Goal: Task Accomplishment & Management: Complete application form

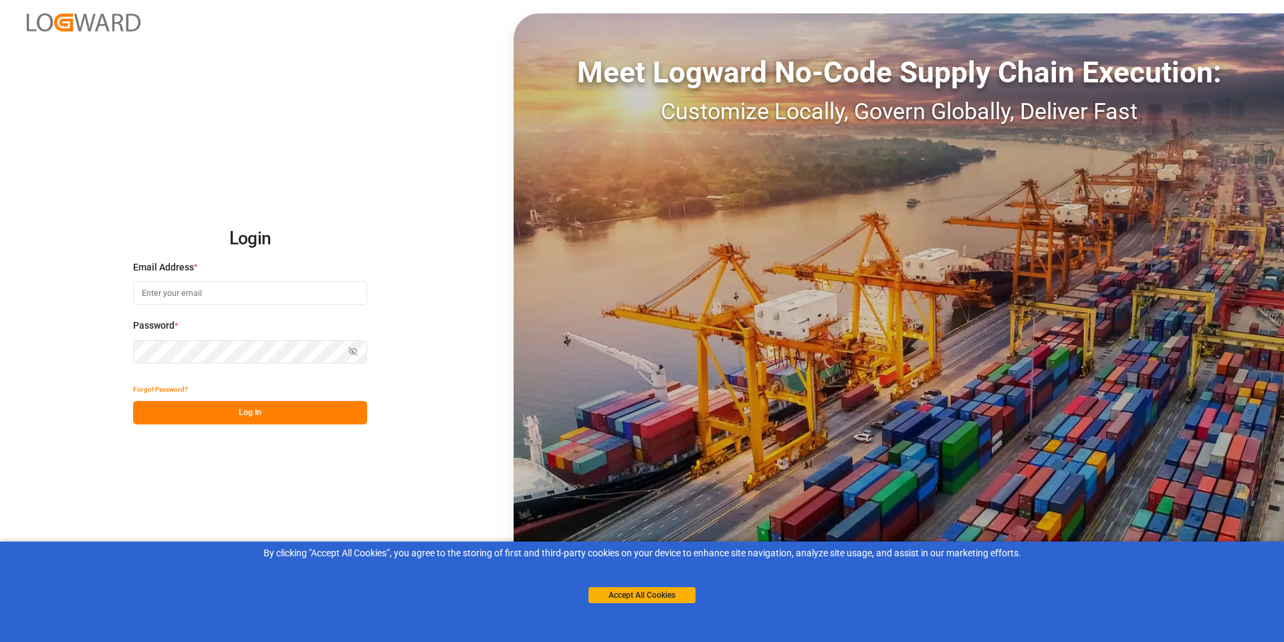
type input "[PERSON_NAME][EMAIL_ADDRESS][PERSON_NAME][DOMAIN_NAME]"
click at [289, 413] on button "Log In" at bounding box center [250, 412] width 234 height 23
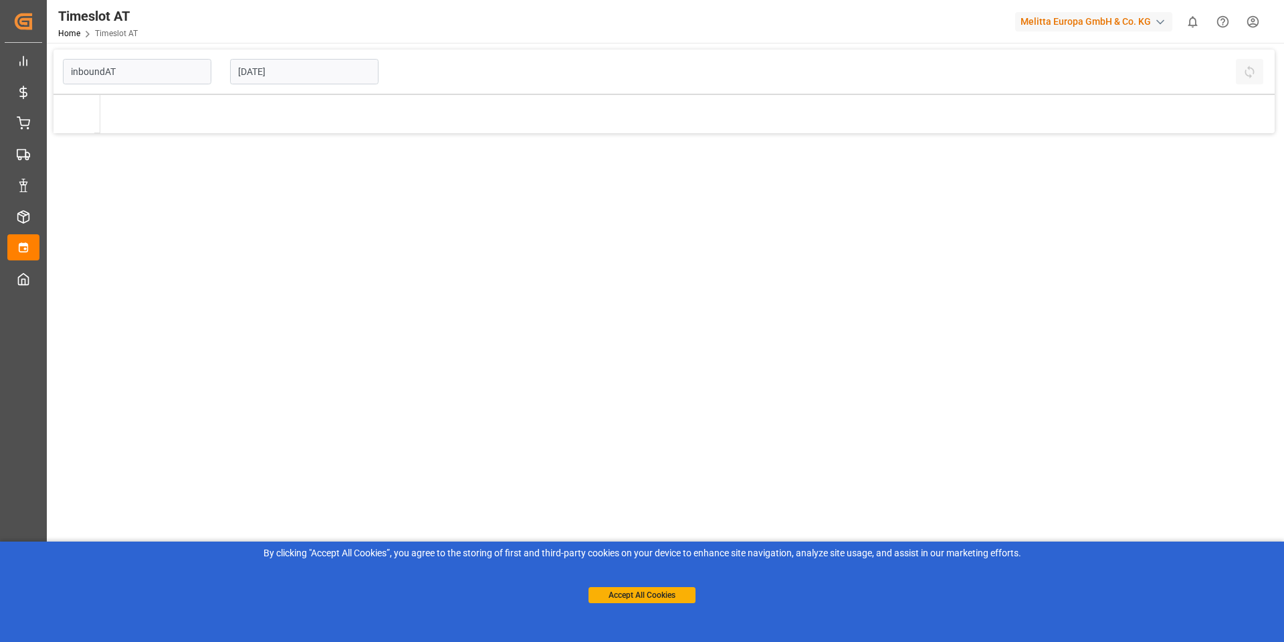
type input "Inbound AT"
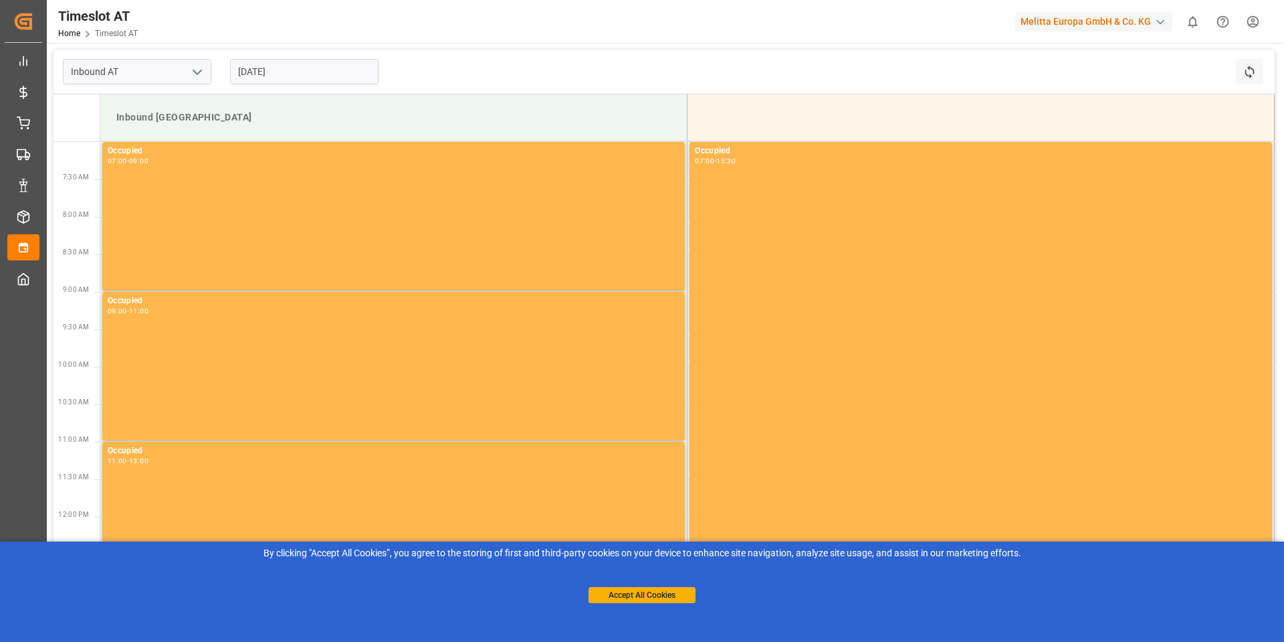
click at [290, 75] on input "[DATE]" at bounding box center [304, 71] width 149 height 25
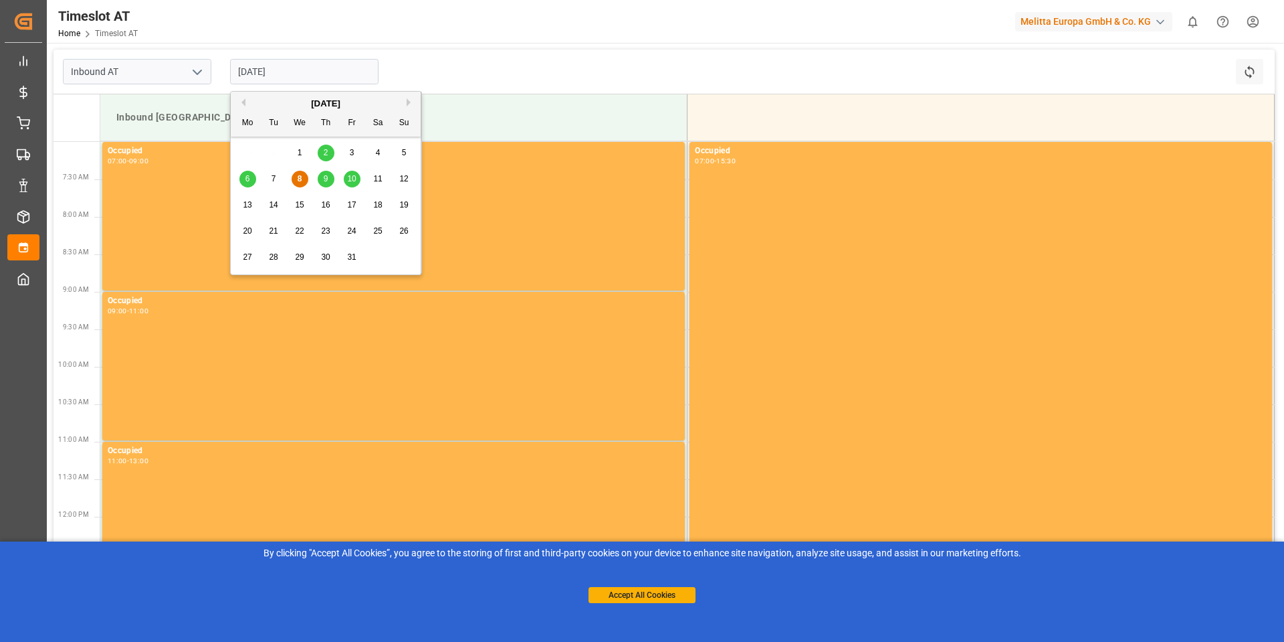
click at [327, 185] on div "9" at bounding box center [326, 179] width 17 height 16
type input "[DATE]"
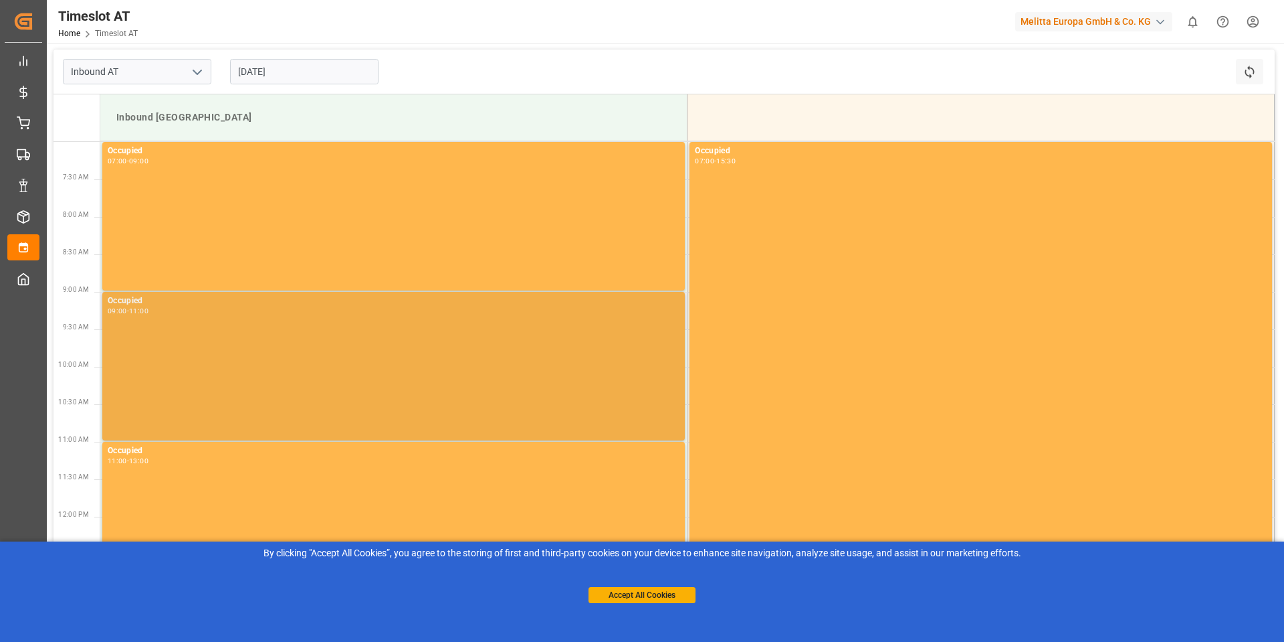
scroll to position [296, 0]
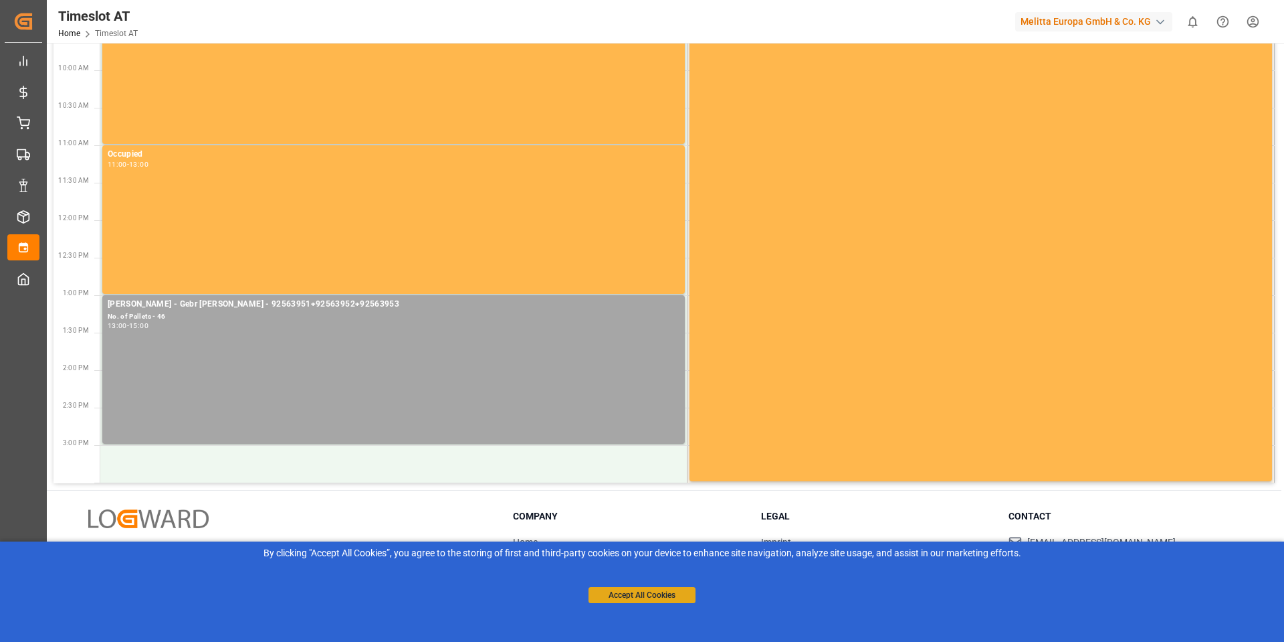
click at [657, 592] on button "Accept All Cookies" at bounding box center [642, 595] width 107 height 16
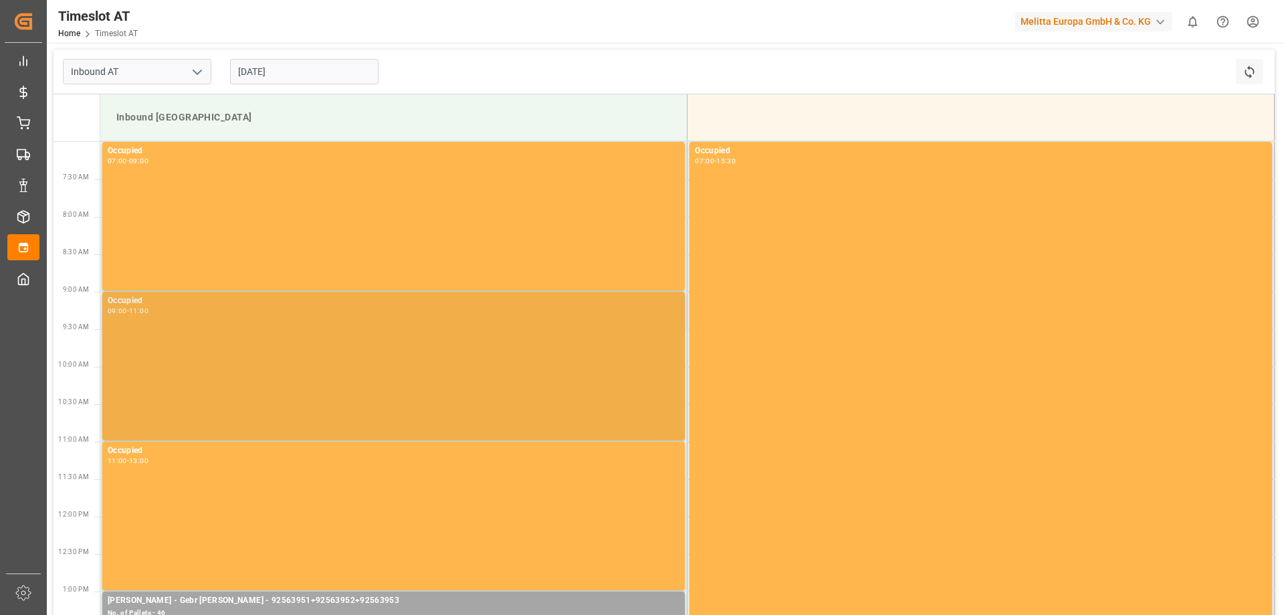
scroll to position [67, 0]
